Goal: Task Accomplishment & Management: Use online tool/utility

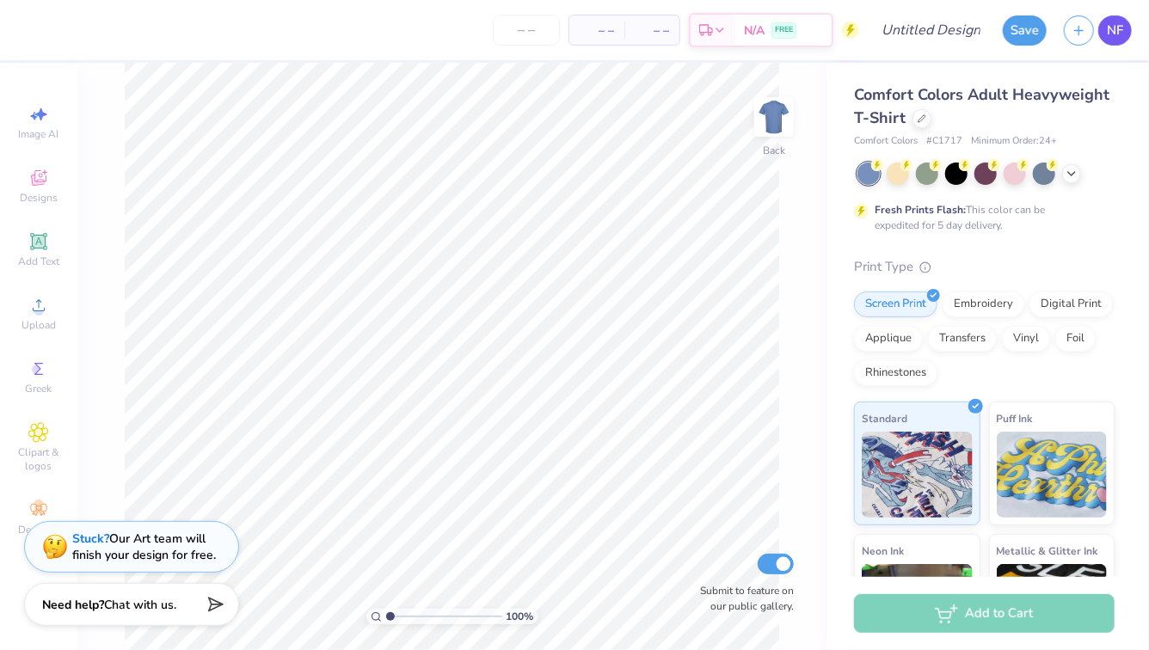
click at [588, 32] on span "NF" at bounding box center [1115, 31] width 16 height 20
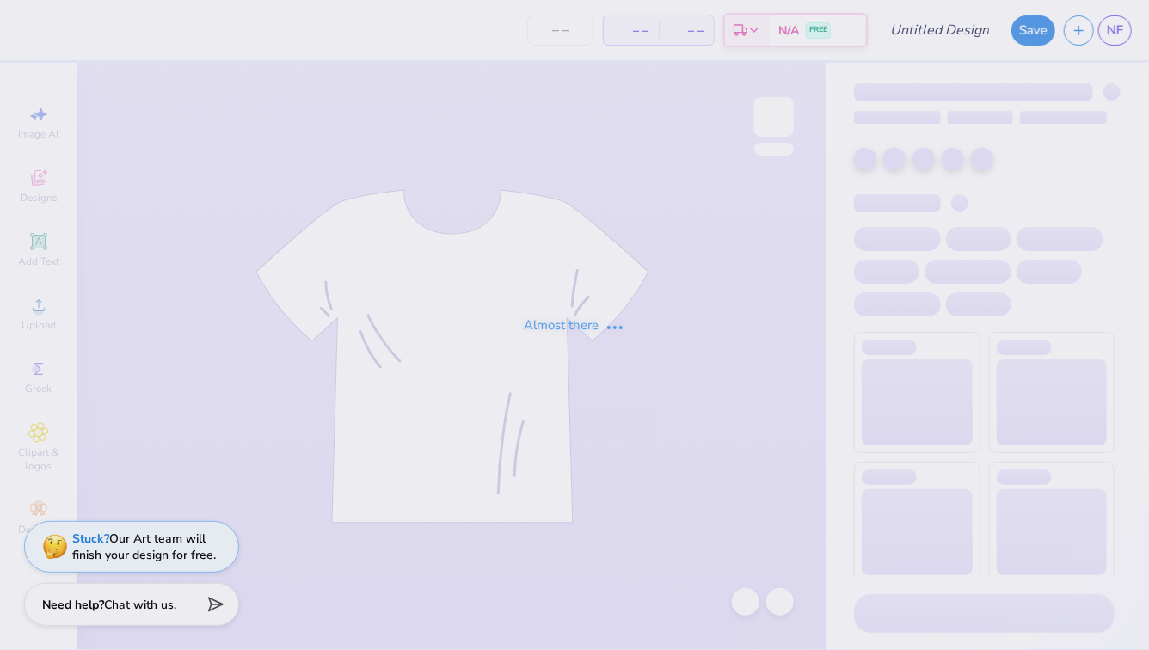
type input "zta tote"
type input "30"
